Goal: Check status: Check status

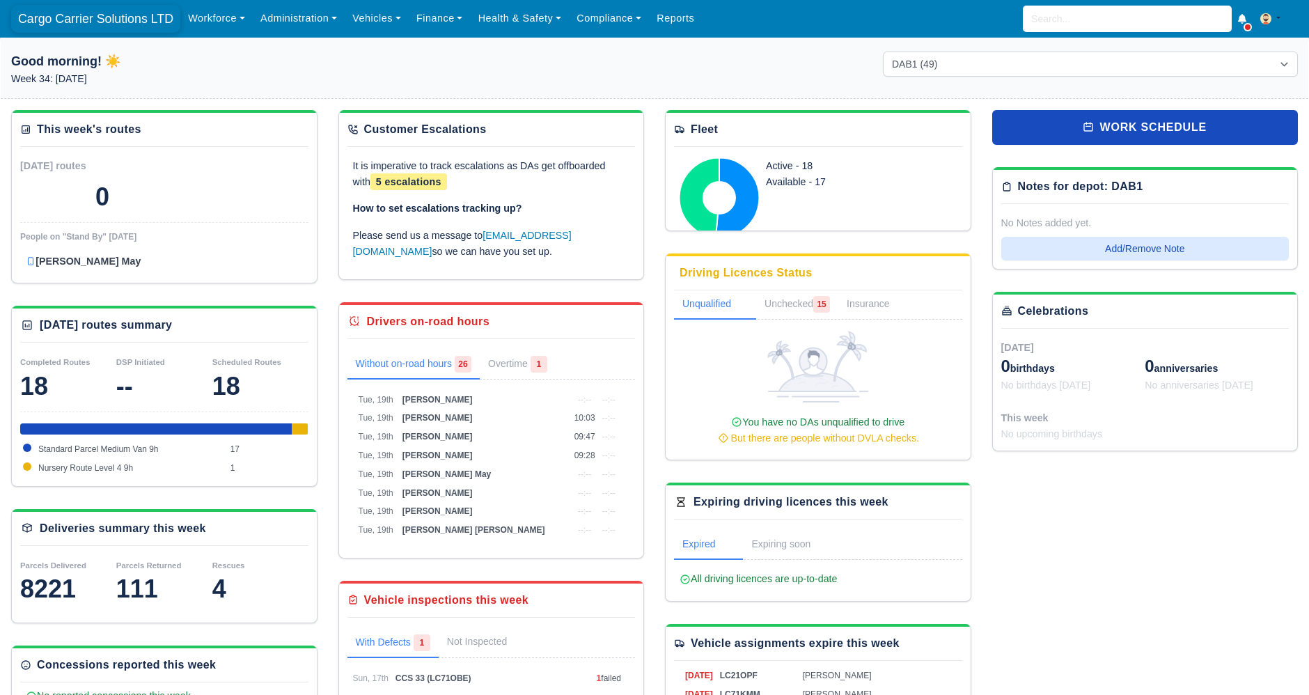
click at [118, 17] on span "Cargo Carrier Solutions LTD" at bounding box center [95, 19] width 169 height 28
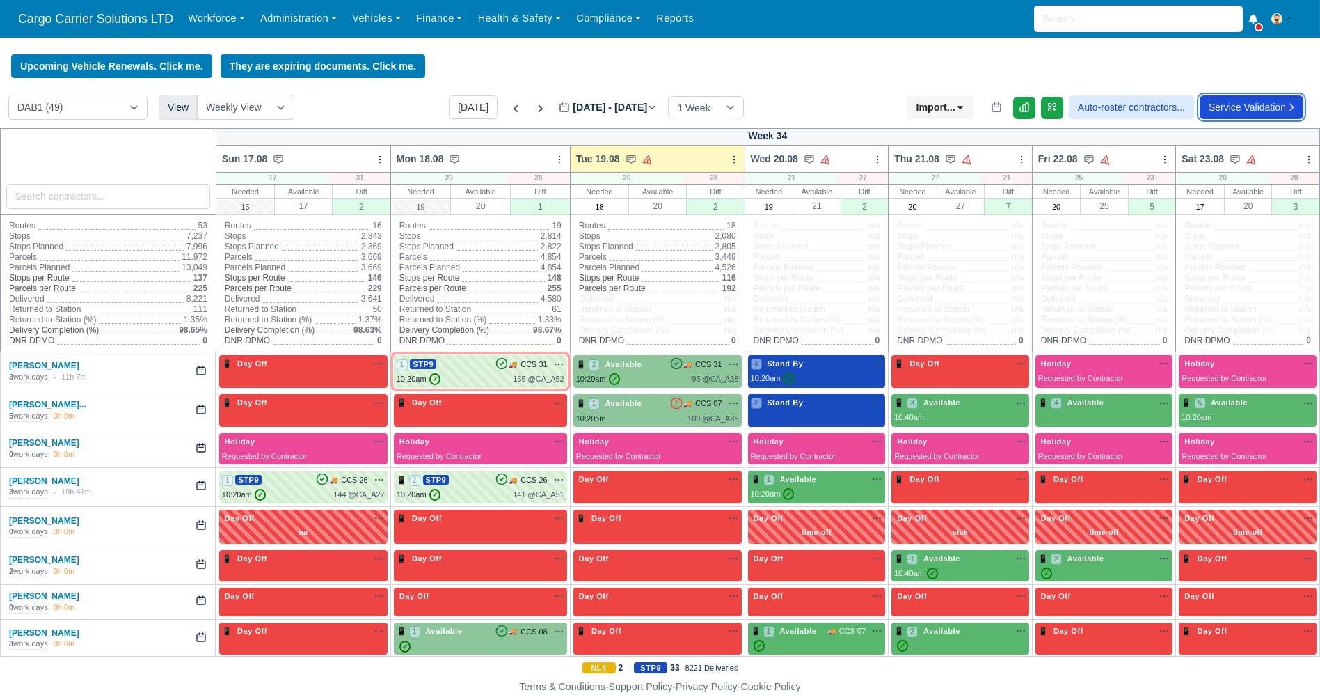
click at [1258, 105] on link "Service Validation" at bounding box center [1252, 107] width 104 height 24
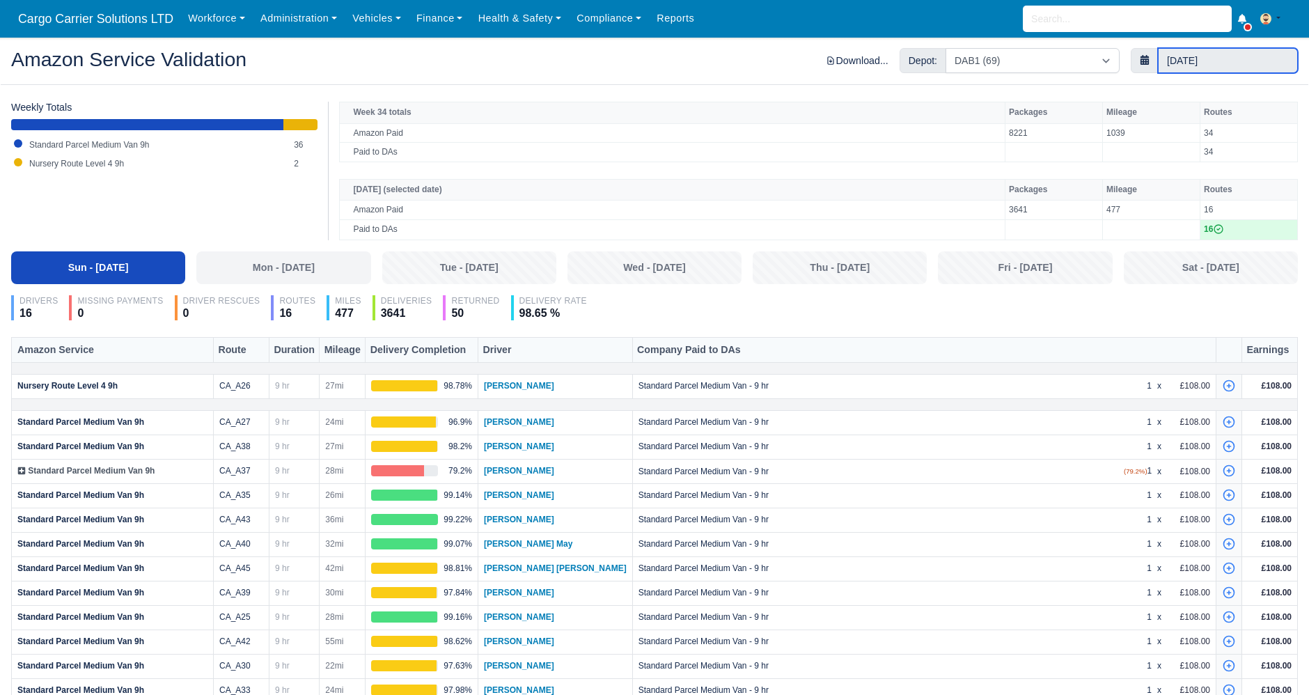
click at [1222, 64] on input "17 August 2025" at bounding box center [1228, 60] width 140 height 25
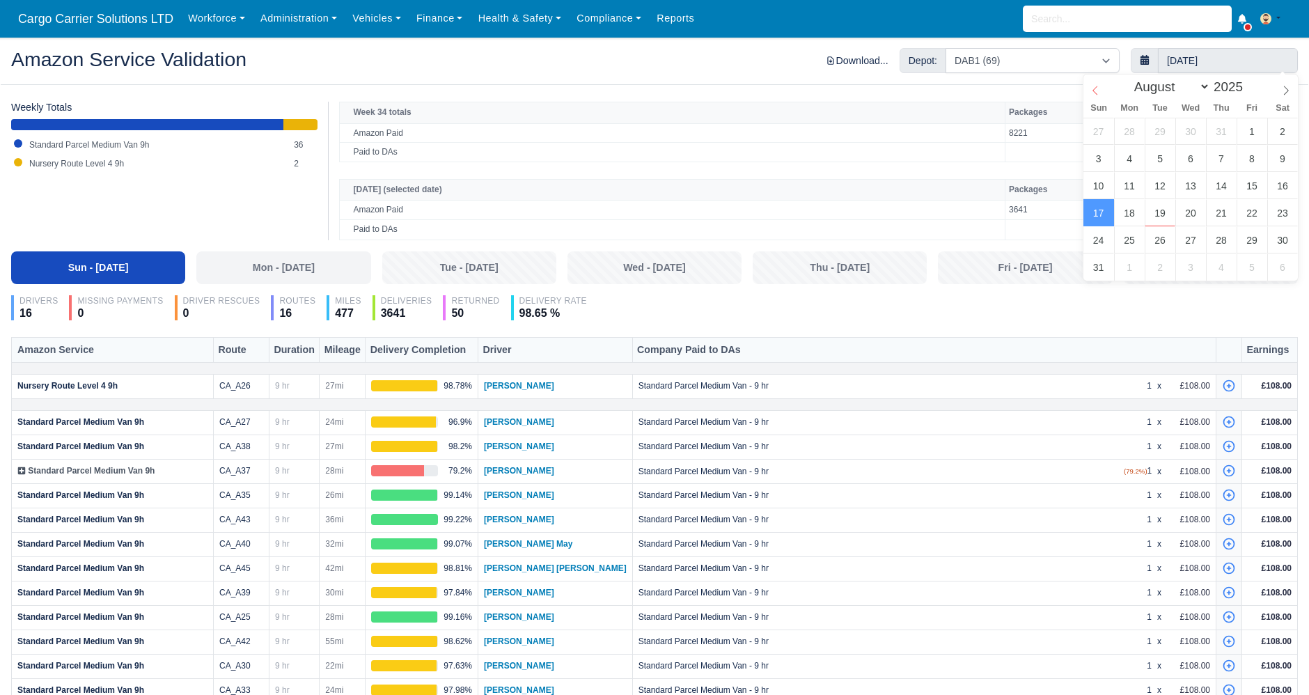
select select "6"
click at [1087, 90] on span at bounding box center [1095, 86] width 24 height 24
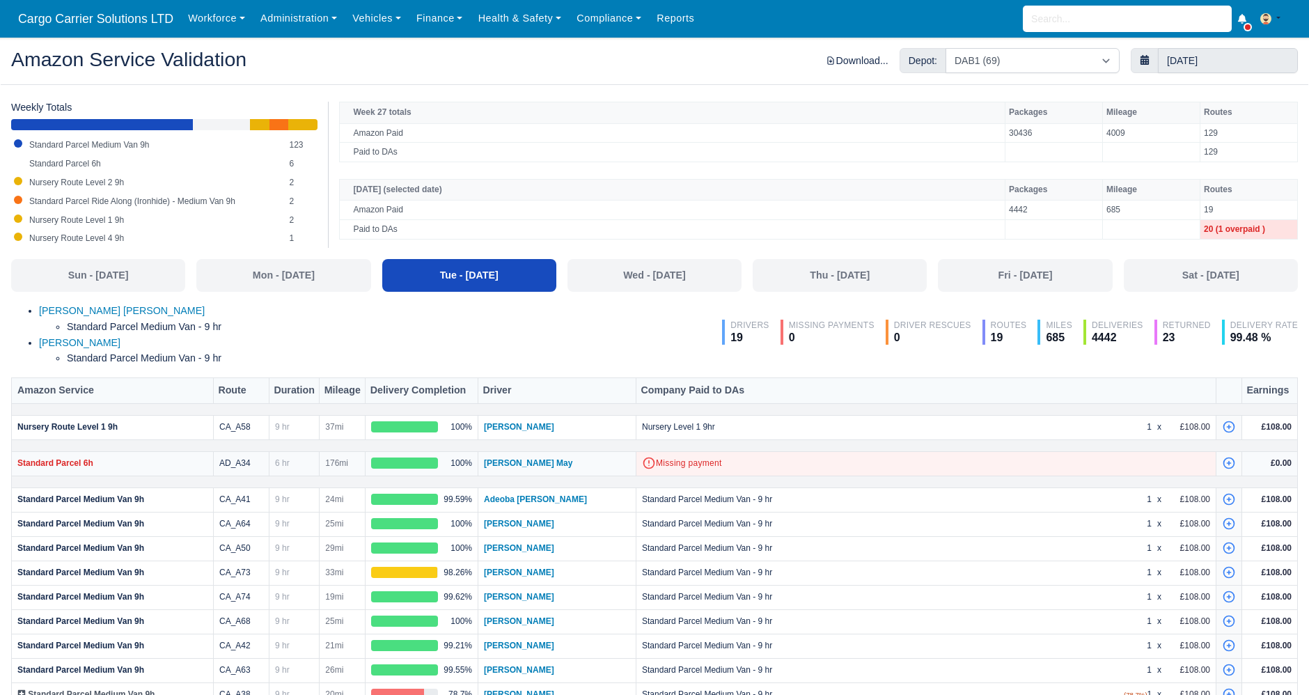
click at [335, 464] on span "176mi" at bounding box center [336, 463] width 23 height 10
click at [335, 463] on span "176mi" at bounding box center [336, 463] width 23 height 10
click at [54, 459] on span "Standard Parcel 6h" at bounding box center [55, 463] width 76 height 10
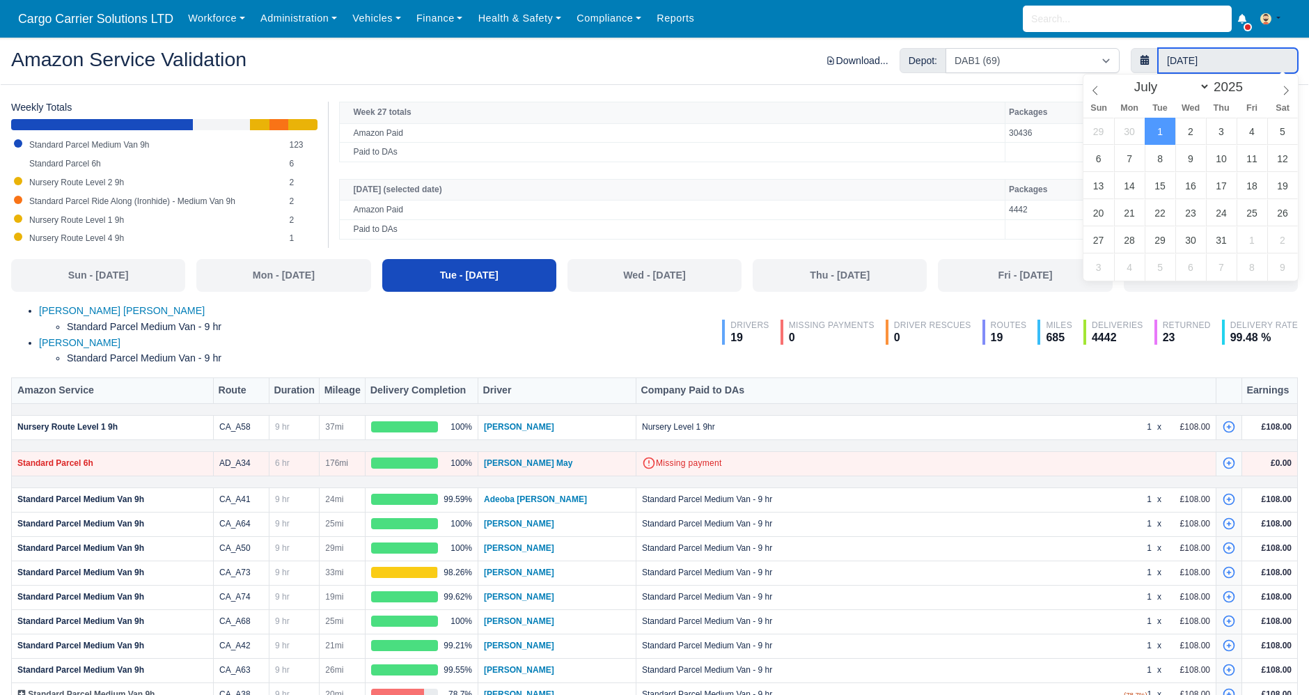
click at [1212, 54] on input "1 July 2025" at bounding box center [1228, 60] width 140 height 25
type input "27 July 2025"
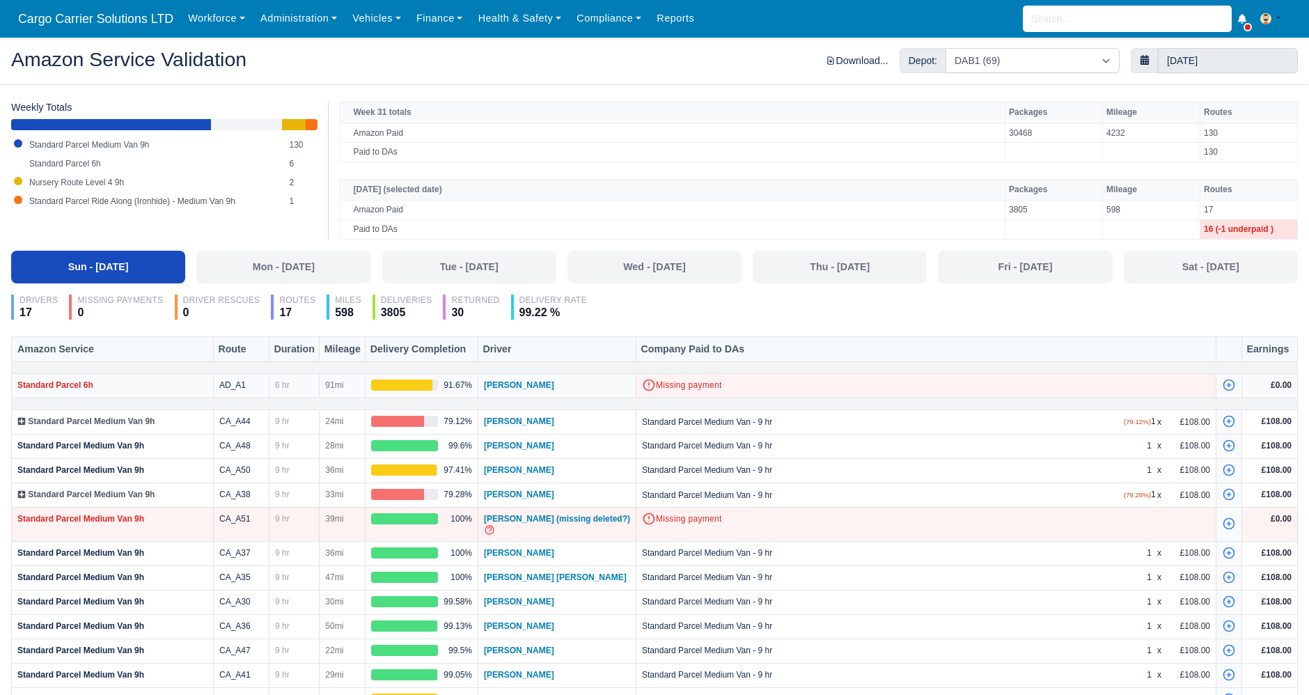
click at [224, 377] on td "AD_A1" at bounding box center [242, 386] width 56 height 24
